Goal: Task Accomplishment & Management: Manage account settings

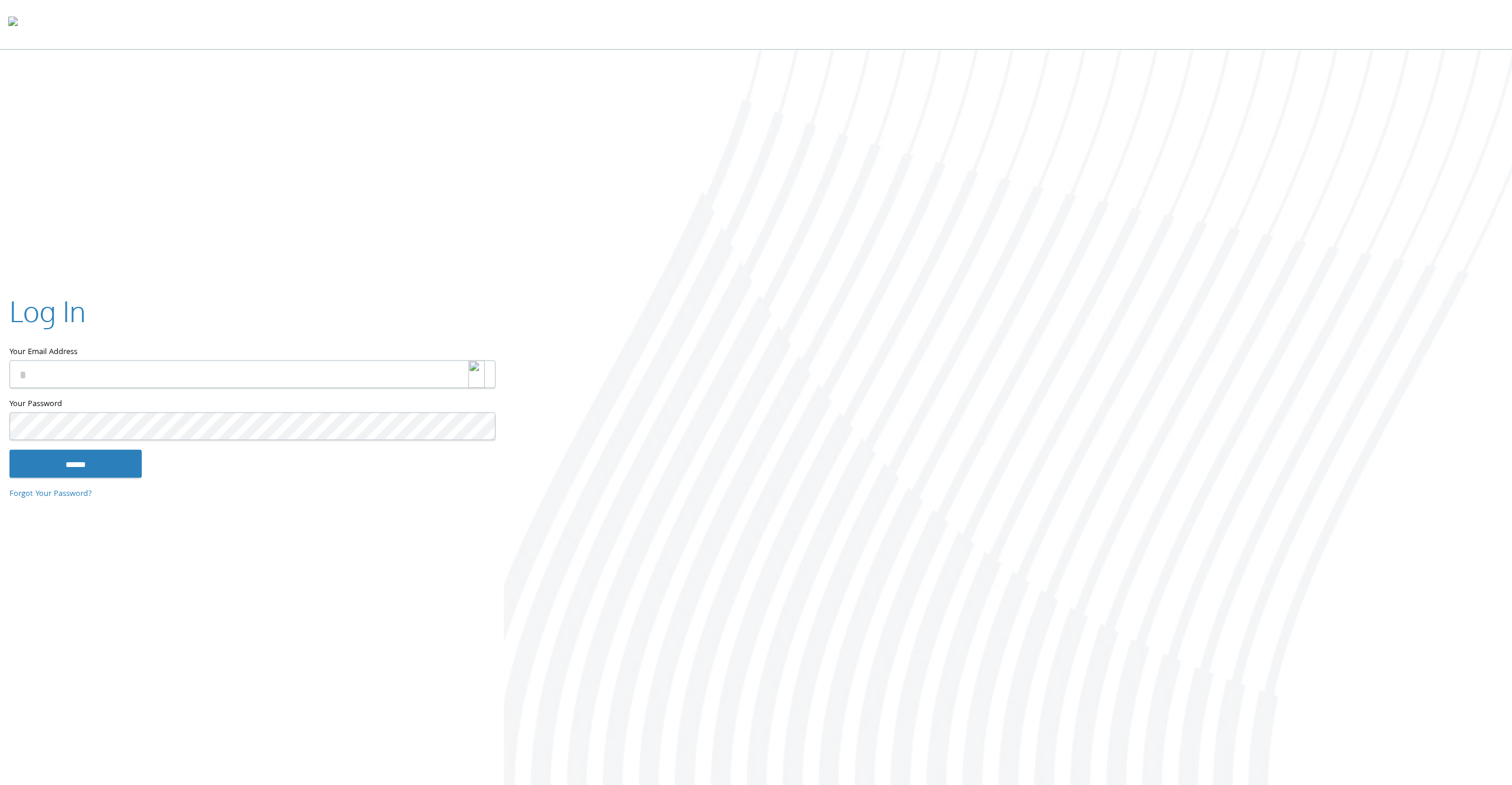
click at [474, 377] on img at bounding box center [476, 374] width 16 height 28
type input "**********"
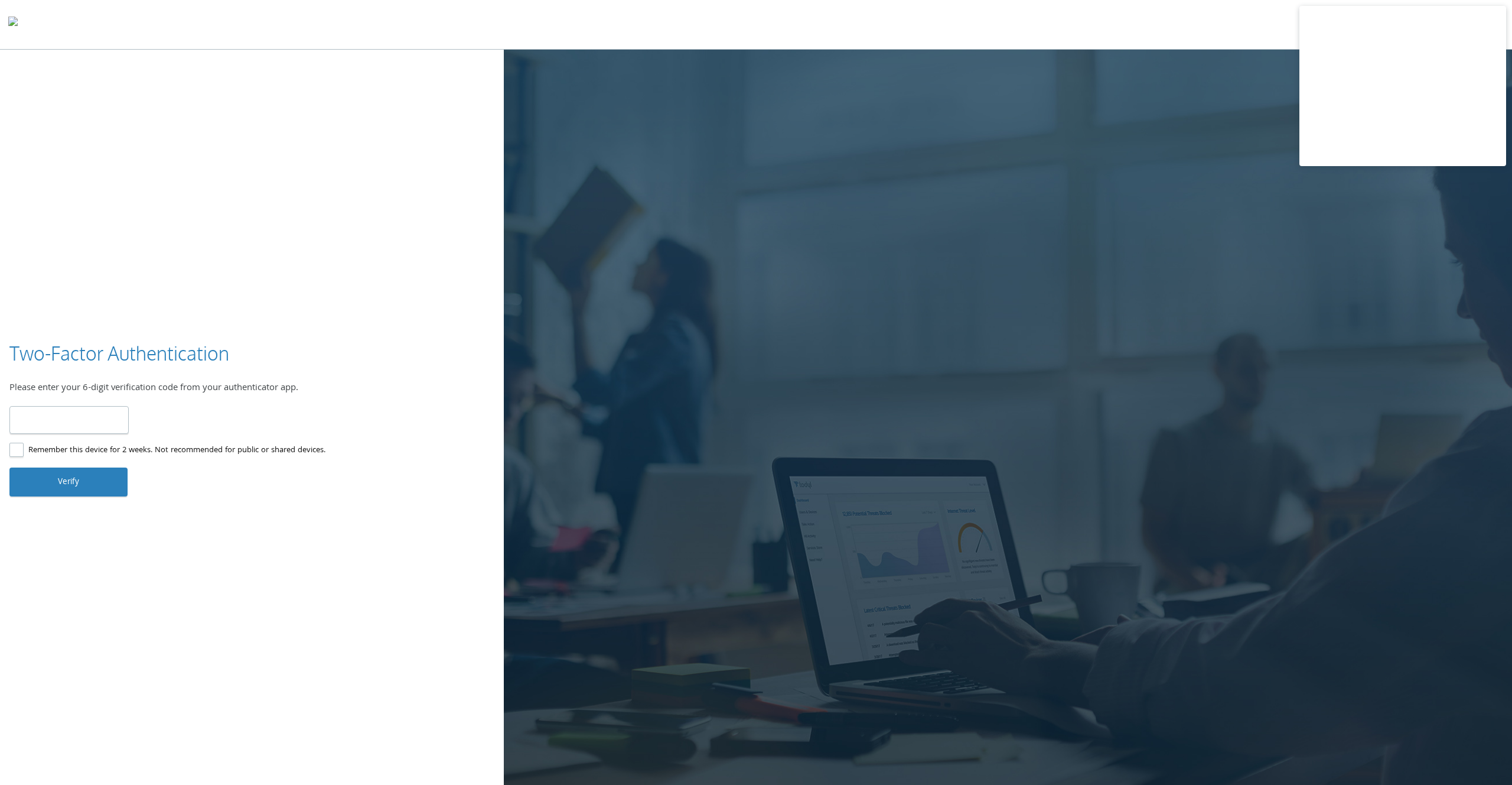
type input "******"
click at [58, 472] on button "Verify" at bounding box center [68, 482] width 118 height 28
